Goal: Find specific page/section: Find specific page/section

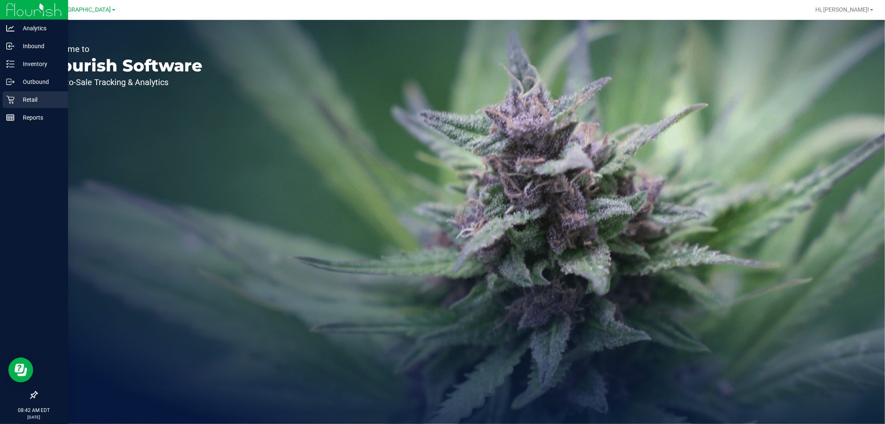
click at [30, 104] on p "Retail" at bounding box center [40, 100] width 50 height 10
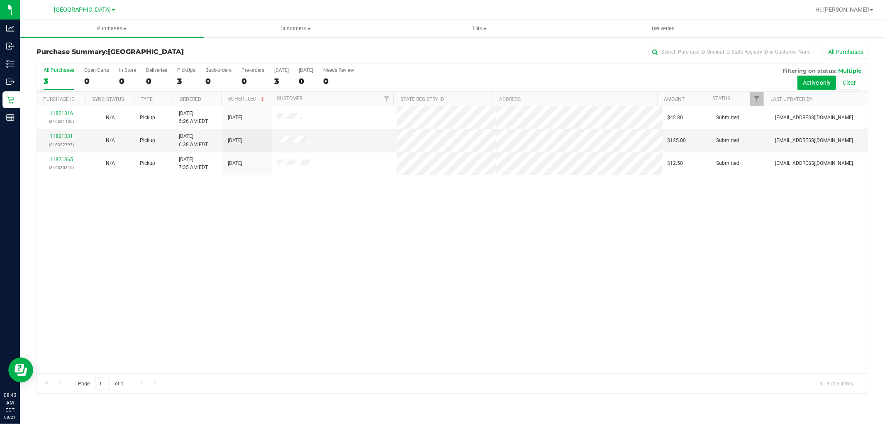
click at [464, 323] on div "11821316 (316331136) N/A Pickup 8/21/2025 5:26 AM EDT 8/21/2025 $42.80 Submitte…" at bounding box center [452, 239] width 831 height 267
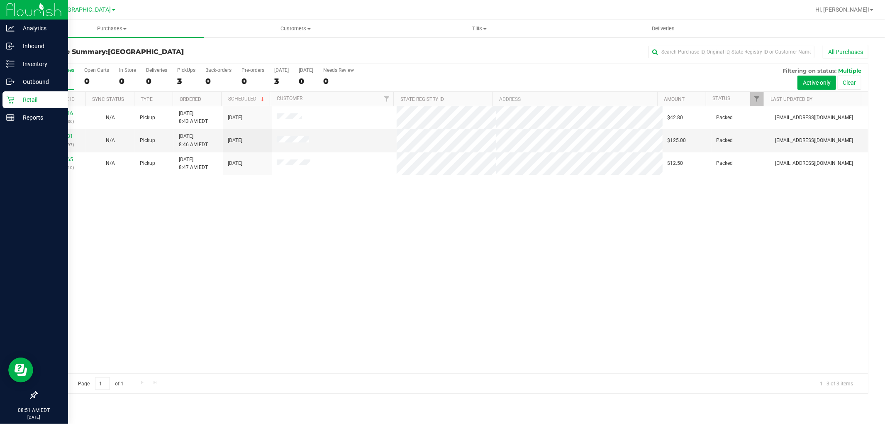
click at [27, 100] on p "Retail" at bounding box center [40, 100] width 50 height 10
